Goal: Book appointment/travel/reservation

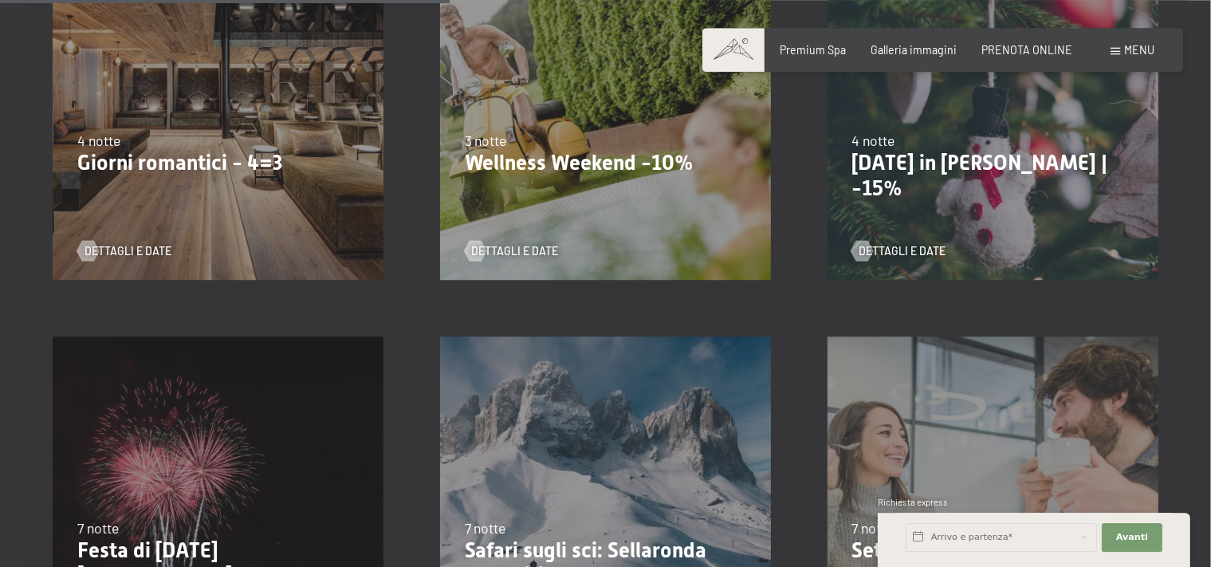
scroll to position [1347, 0]
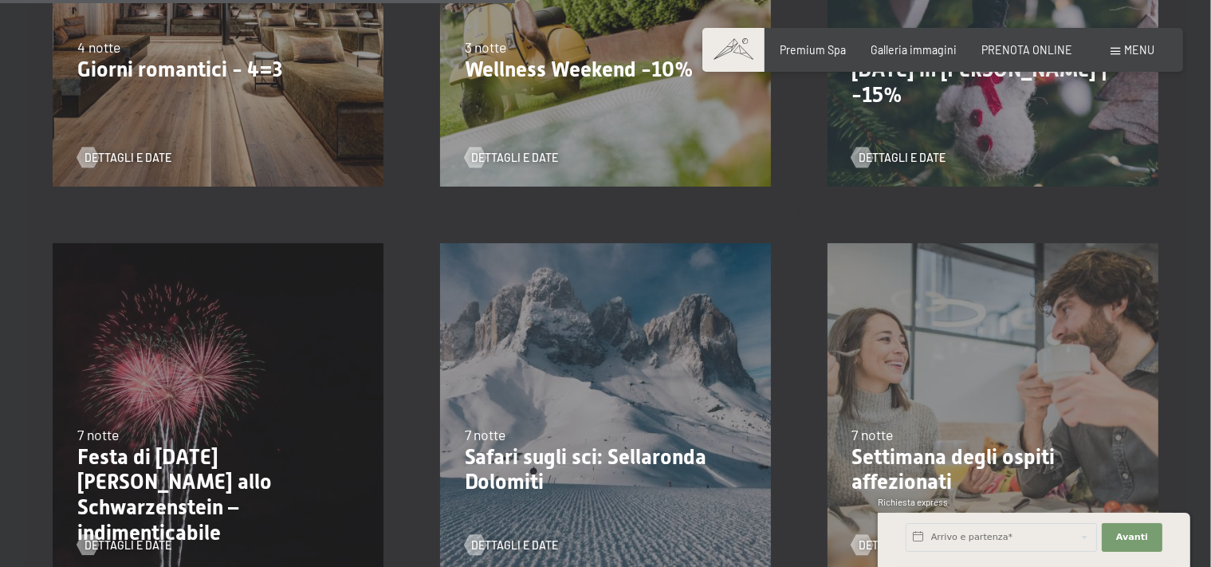
click at [544, 69] on p "Wellness Weekend -10%" at bounding box center [606, 70] width 282 height 26
click at [526, 161] on span "Dettagli e Date" at bounding box center [530, 158] width 87 height 16
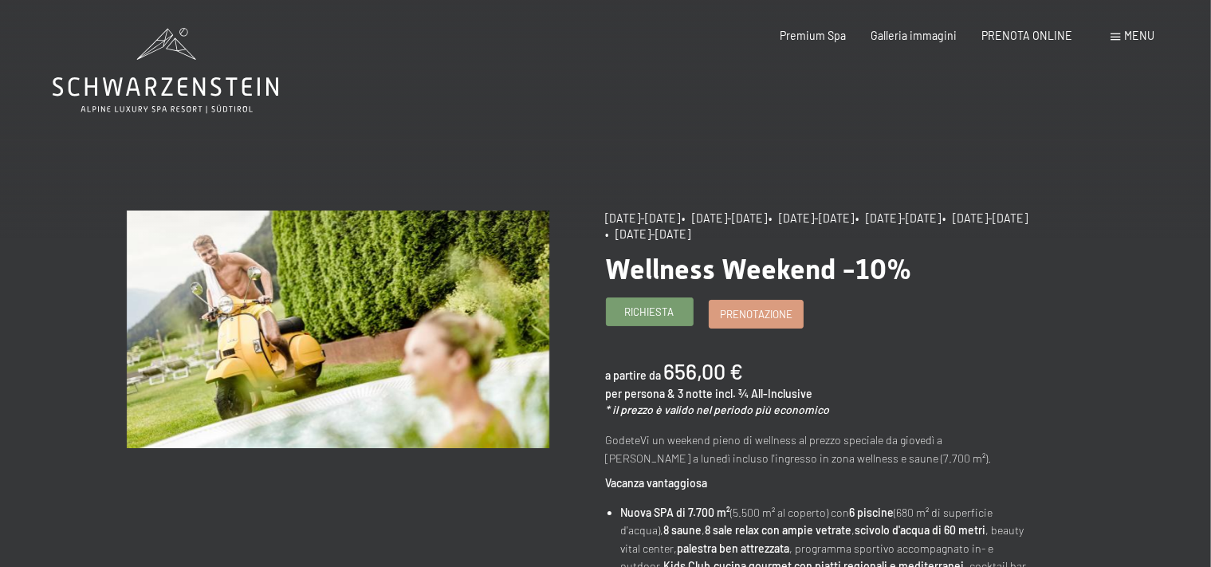
click at [660, 304] on link "Richiesta" at bounding box center [650, 311] width 86 height 26
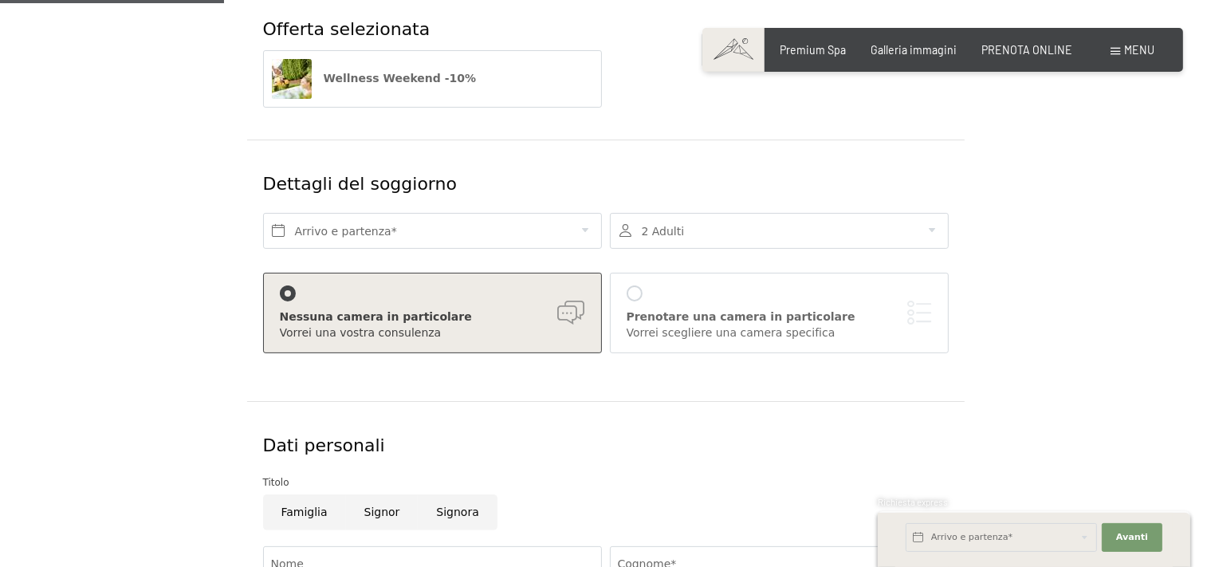
scroll to position [337, 0]
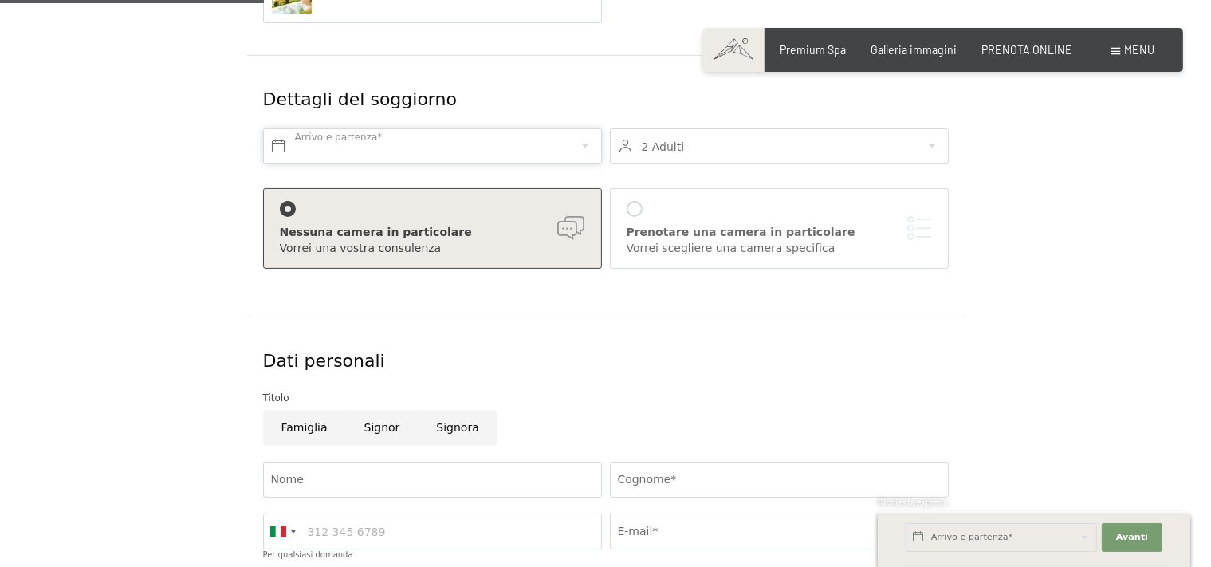
click at [282, 146] on input "text" at bounding box center [432, 146] width 339 height 36
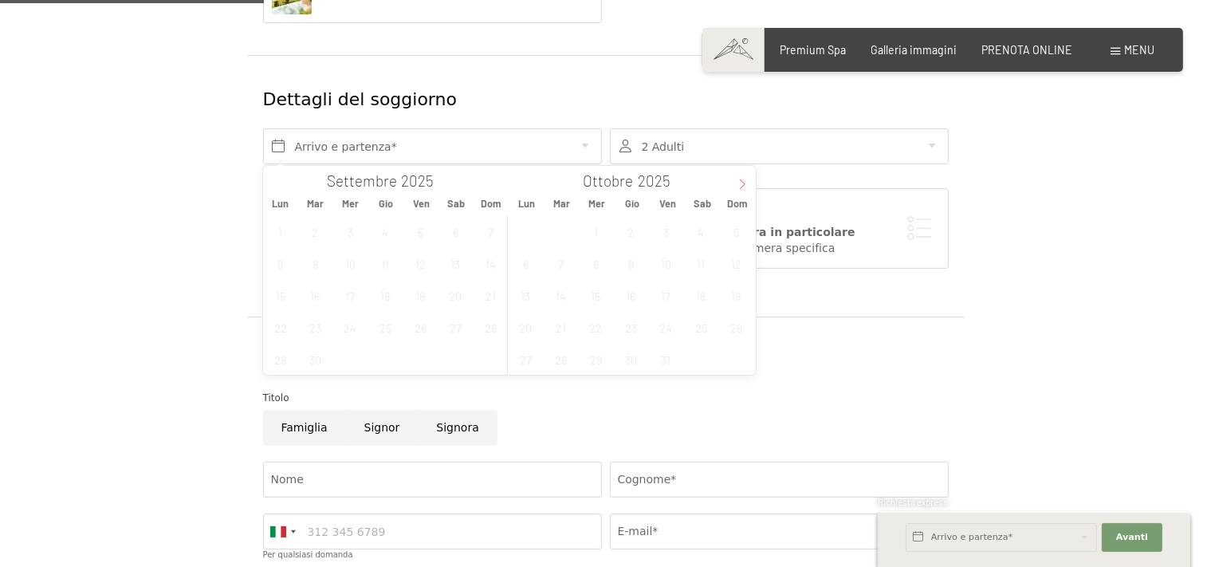
click at [743, 183] on icon at bounding box center [742, 184] width 11 height 11
click at [665, 296] on span "14" at bounding box center [666, 295] width 31 height 31
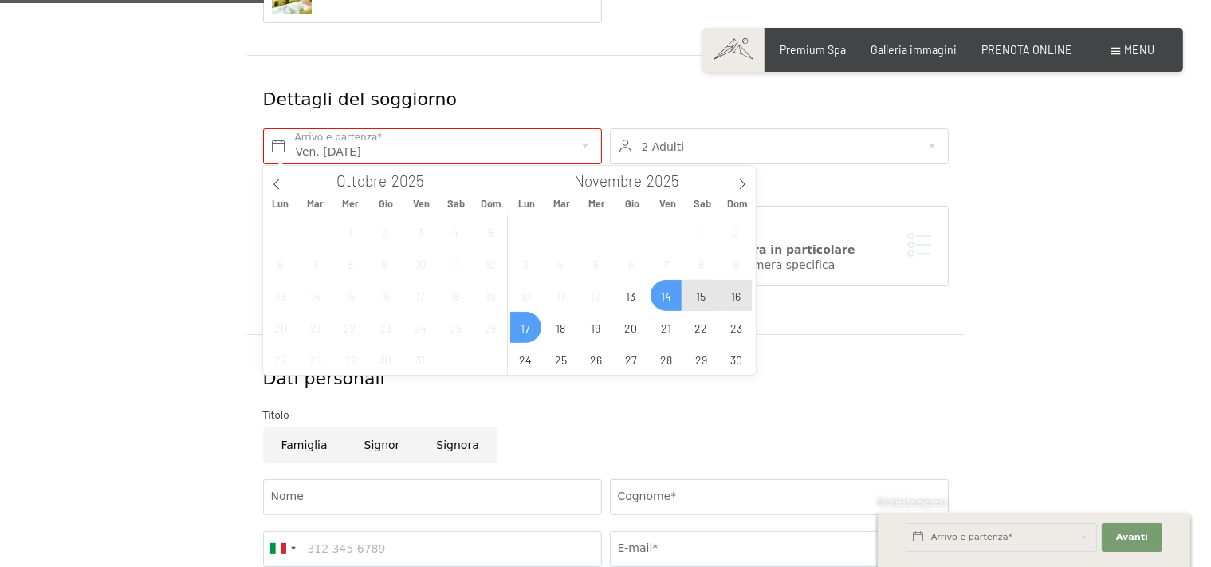
click at [519, 329] on span "17" at bounding box center [525, 327] width 31 height 31
type input "Ven. 14/11/2025 - Lun. 17/11/2025"
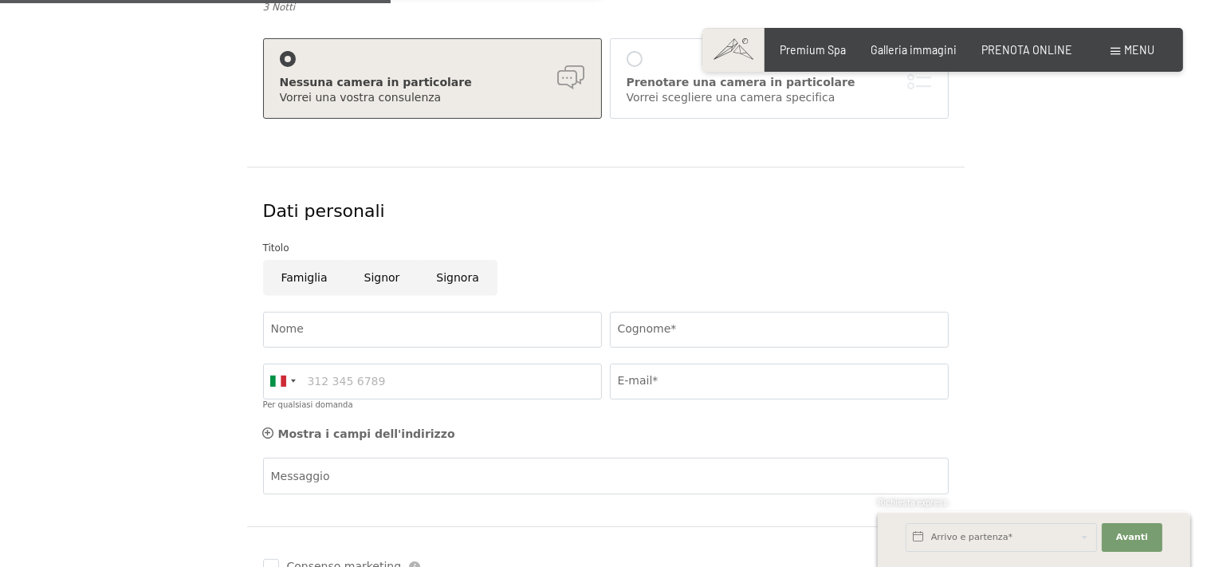
scroll to position [505, 0]
click at [314, 328] on input "Nome" at bounding box center [432, 329] width 339 height 36
type input "Manuela"
click at [639, 337] on input "Cognome*" at bounding box center [779, 329] width 339 height 36
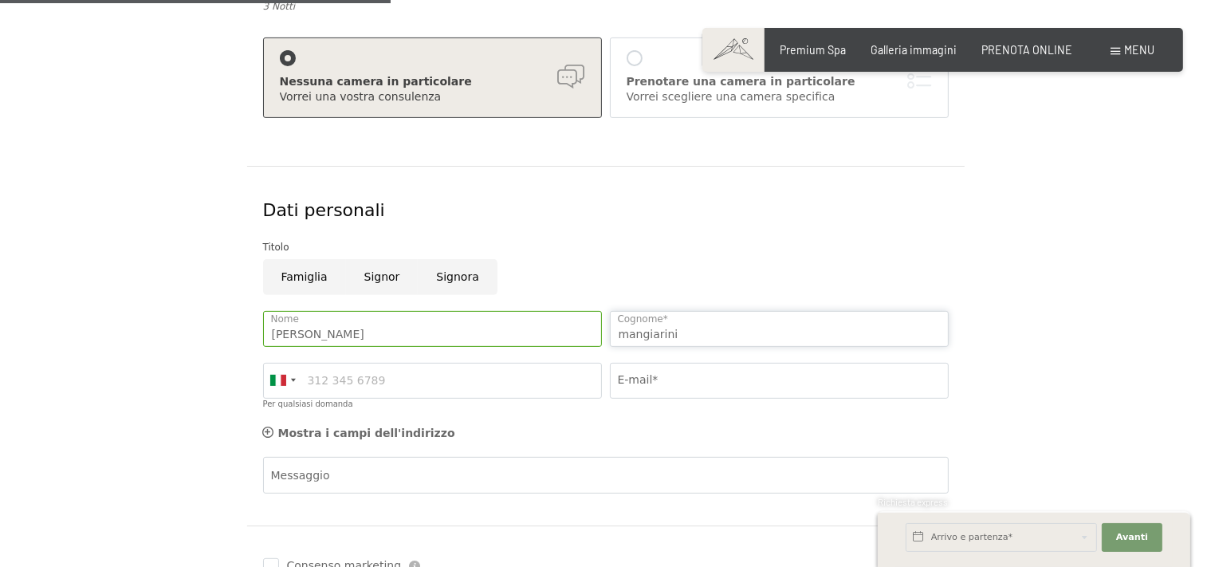
click at [632, 335] on input "mangiarini" at bounding box center [779, 329] width 339 height 36
type input "Mangiarini"
click at [486, 386] on input "Per qualsiasi domanda" at bounding box center [432, 381] width 339 height 36
click at [304, 381] on input "3489113690" at bounding box center [432, 381] width 339 height 36
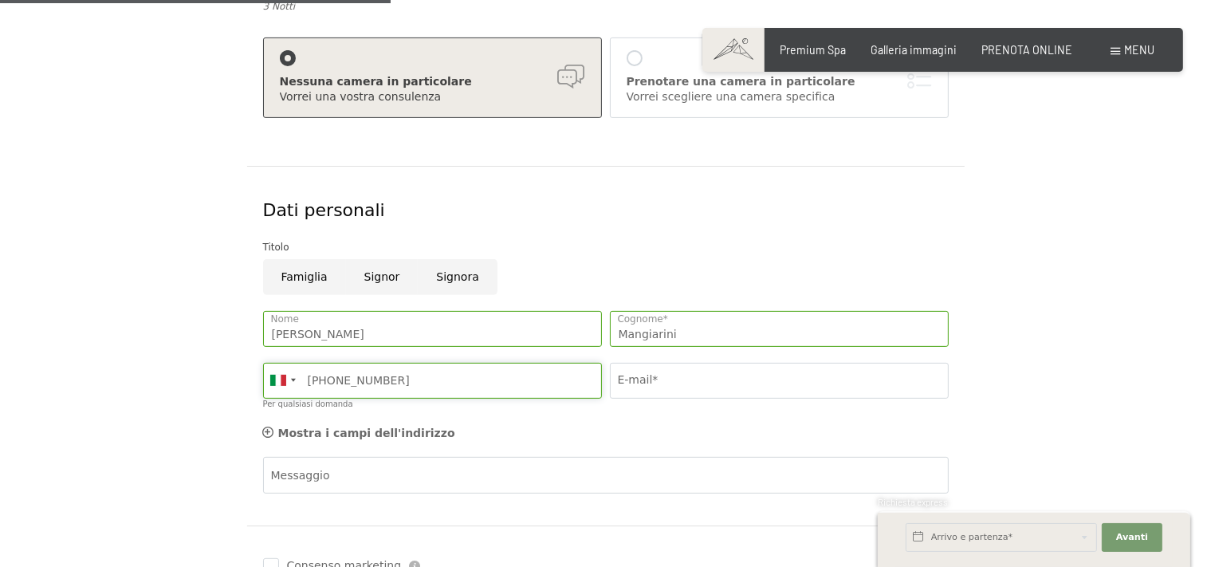
type input "+393489113690"
click at [668, 375] on input "E-mail*" at bounding box center [779, 381] width 339 height 36
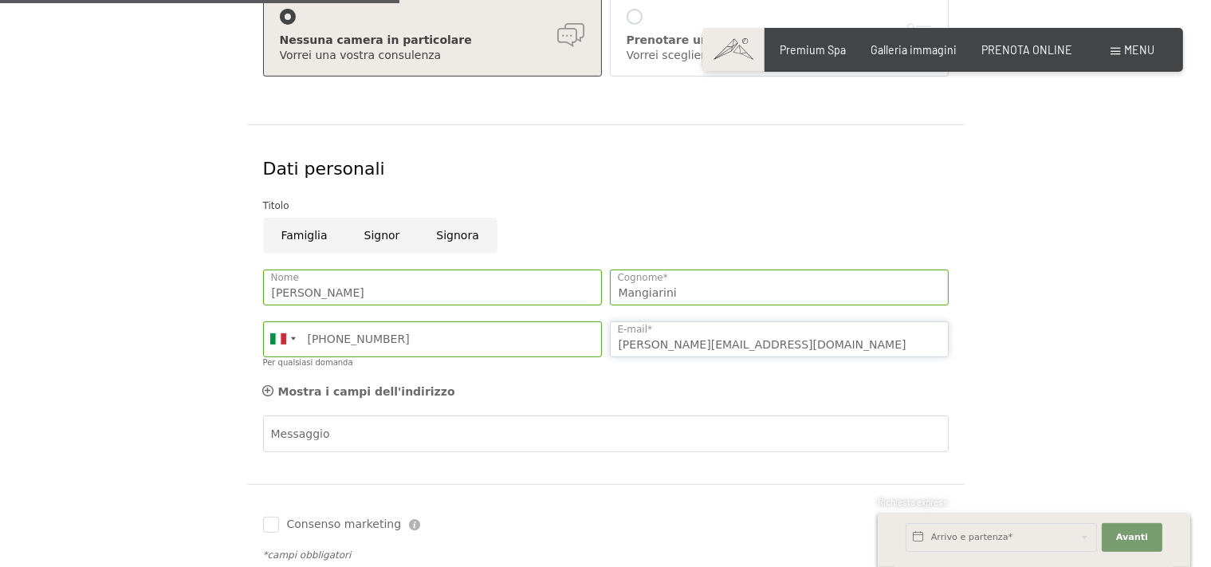
scroll to position [758, 0]
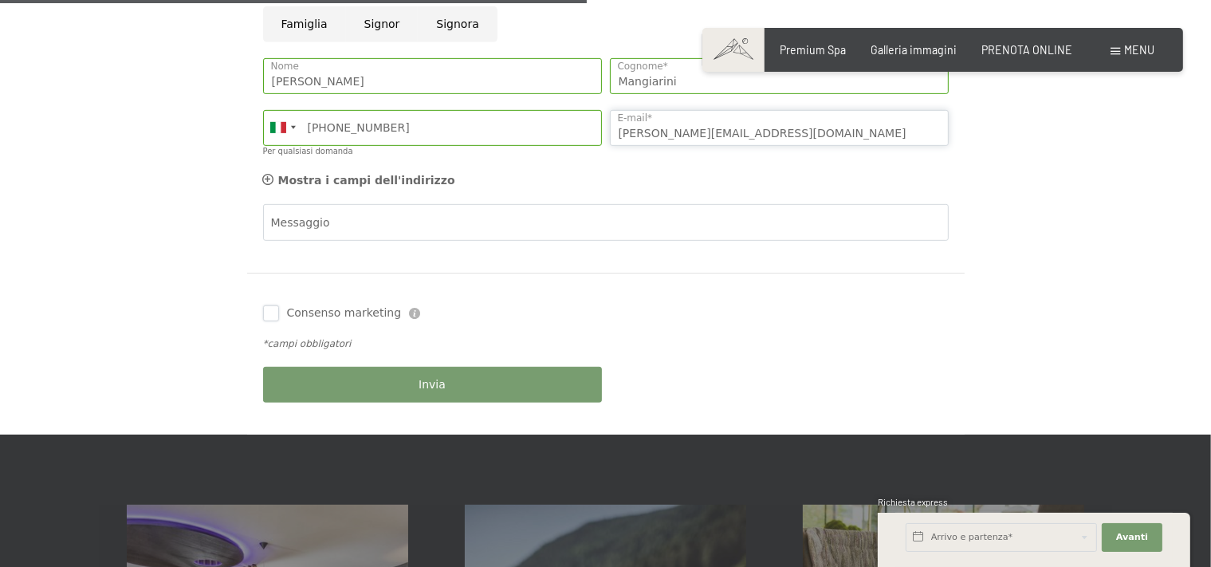
type input "manuela.mangiarini@bioteamsrl.com"
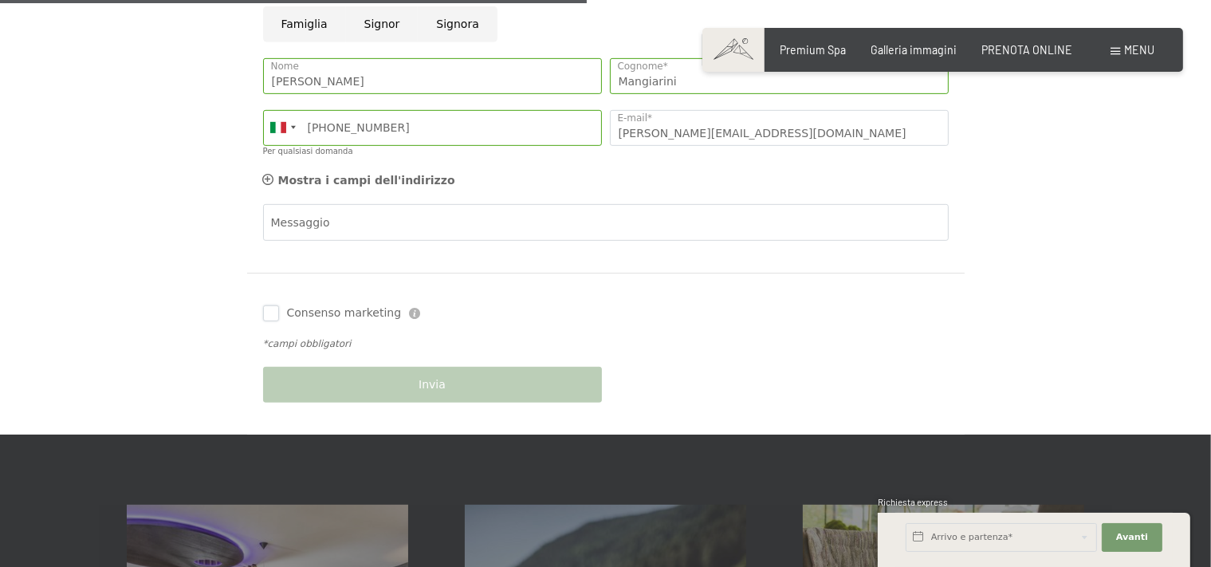
click at [266, 308] on input "Consenso marketing" at bounding box center [271, 313] width 16 height 16
checkbox input "true"
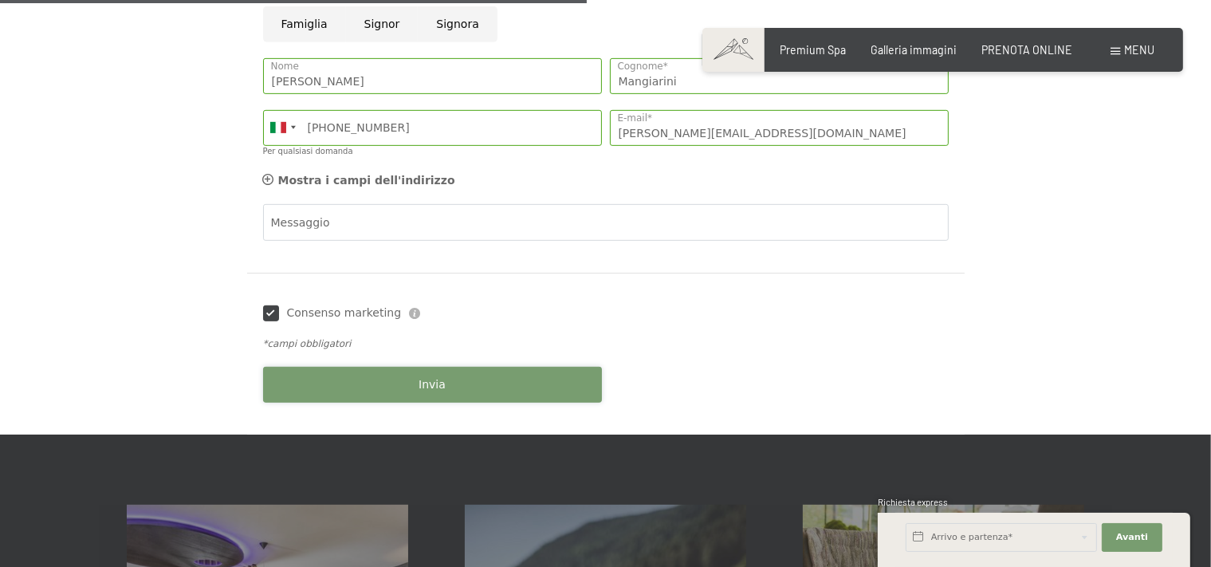
click at [428, 385] on span "Invia" at bounding box center [432, 385] width 27 height 16
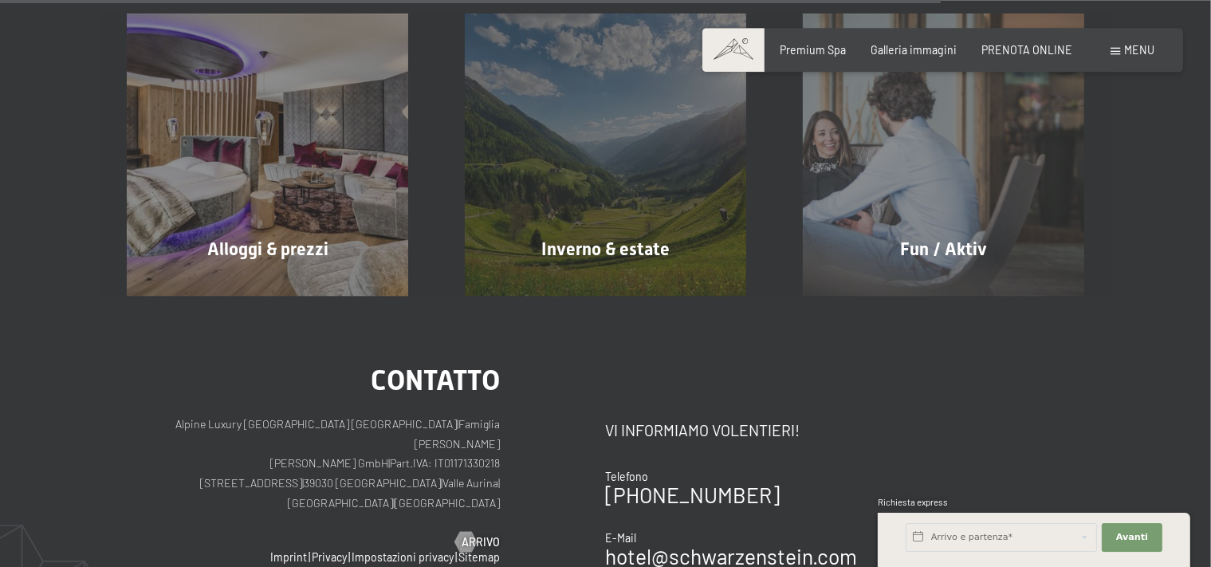
scroll to position [842, 0]
